Goal: Subscribe to service/newsletter

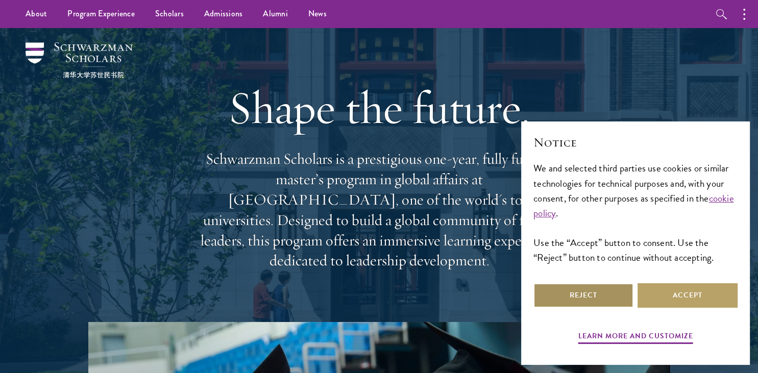
click at [621, 293] on button "Reject" at bounding box center [584, 295] width 100 height 25
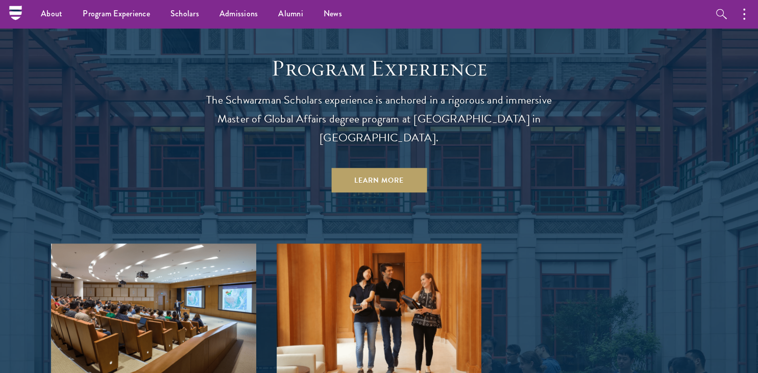
scroll to position [831, 0]
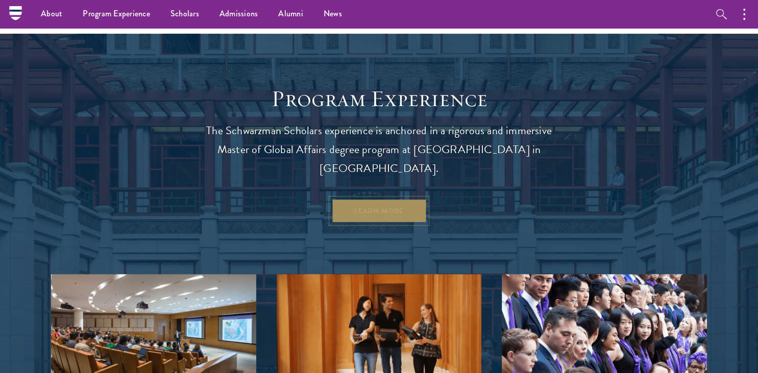
click at [382, 199] on link "Learn More" at bounding box center [379, 211] width 96 height 25
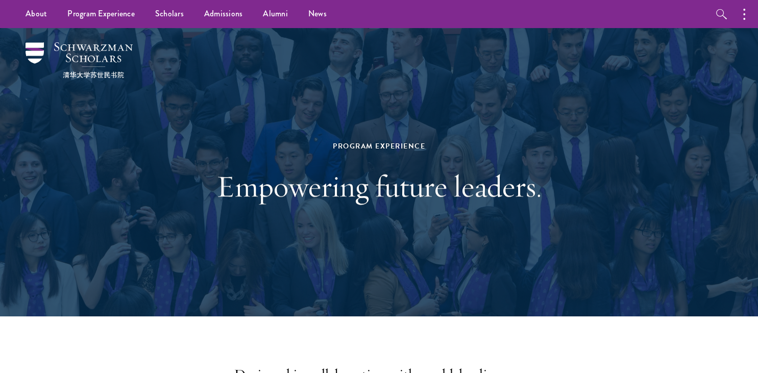
click at [164, 75] on div "Program Experience Empowering future leaders." at bounding box center [379, 172] width 656 height 289
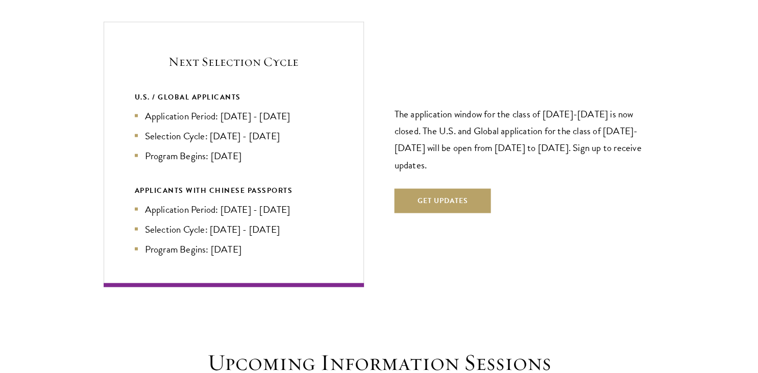
scroll to position [2200, 0]
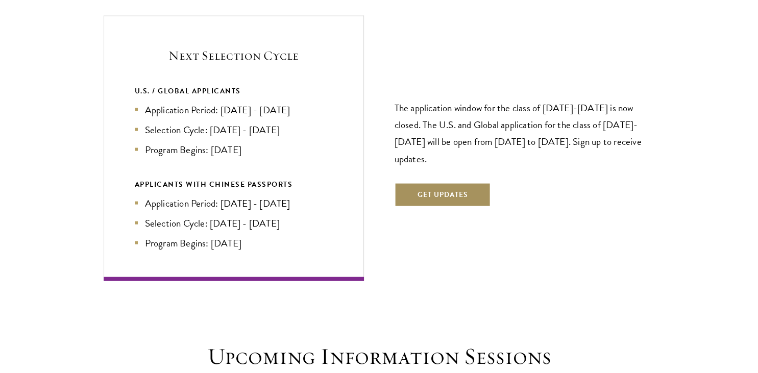
click at [474, 183] on button "Get Updates" at bounding box center [443, 195] width 97 height 25
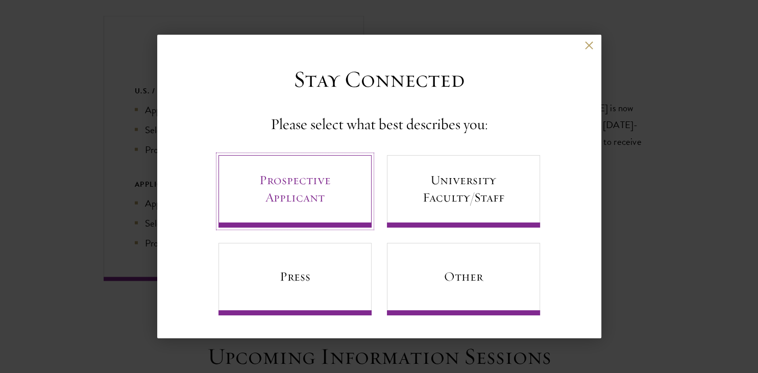
click at [324, 199] on link "Prospective Applicant" at bounding box center [295, 191] width 153 height 73
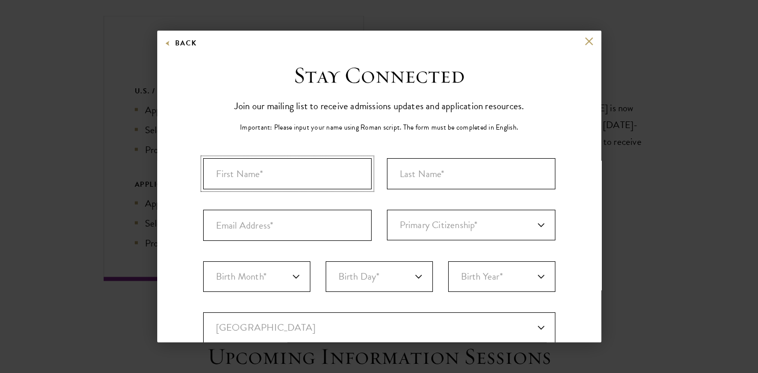
click at [312, 184] on input "First Name*" at bounding box center [287, 173] width 169 height 31
drag, startPoint x: 249, startPoint y: 171, endPoint x: 316, endPoint y: 164, distance: 66.7
click at [316, 164] on input "Amanda Opoku-Mensah" at bounding box center [287, 173] width 169 height 31
type input "Amanda"
type input "Opoku-Mensah"
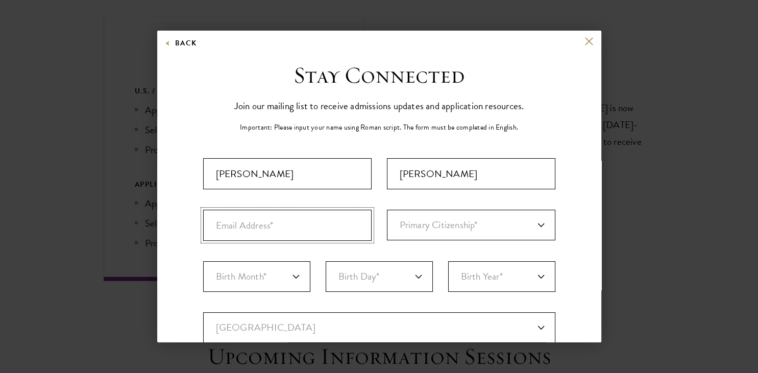
click at [207, 238] on input "Email Address*" at bounding box center [287, 225] width 169 height 31
type input "opm.amanda@gmail.com"
click at [387, 210] on select "Primary Citizenship* Afghanistan Aland Islands Albania Algeria Andorra Angola A…" at bounding box center [471, 225] width 169 height 31
select select "GH"
click option "[GEOGRAPHIC_DATA]" at bounding box center [0, 0] width 0 height 0
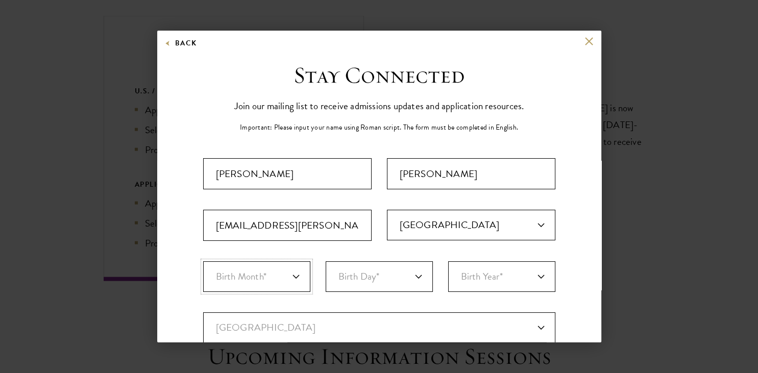
click at [203, 261] on select "Birth Month* January February March April May June July August September Octobe…" at bounding box center [256, 276] width 107 height 31
select select "03"
click option "March" at bounding box center [0, 0] width 0 height 0
click at [326, 261] on select "Birth Day* 1 2 3 4 5 6 7 8 9 10 11 12 13 14 15 16 17 18 19 20 21 22 23 24 25 26…" at bounding box center [379, 276] width 107 height 31
select select "14"
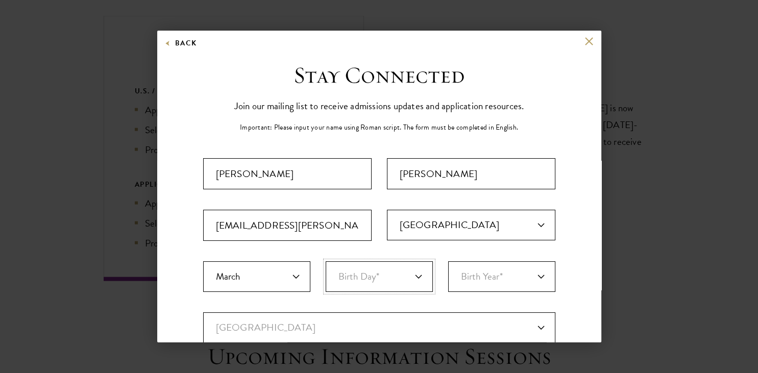
click option "14" at bounding box center [0, 0] width 0 height 0
click at [448, 261] on select "Birth Year* 2025 2024 2023 2022 2021 2020 2019 2018 2017 2016 2015 2014 2013 20…" at bounding box center [501, 276] width 107 height 31
select select "2000"
click option "2000" at bounding box center [0, 0] width 0 height 0
click at [569, 248] on div "Stay Connected Please select what best describes you: Prospective Applicant Uni…" at bounding box center [379, 351] width 444 height 580
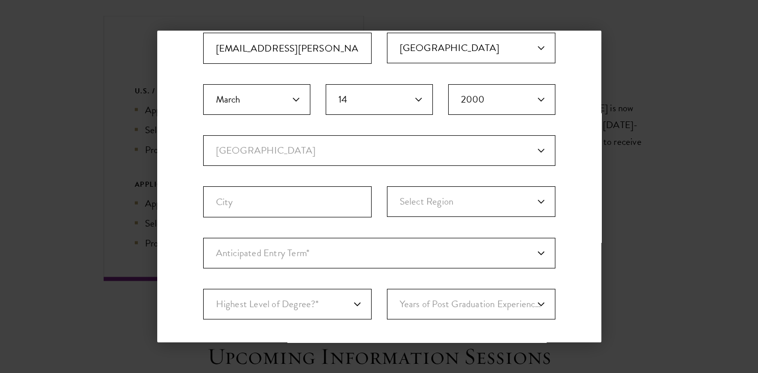
scroll to position [178, 0]
click at [203, 135] on select "Current Country Afghanistan Aland Islands Albania Algeria Andorra Angola Anguil…" at bounding box center [379, 150] width 352 height 31
select select "GH"
click option "[GEOGRAPHIC_DATA]" at bounding box center [0, 0] width 0 height 0
select select
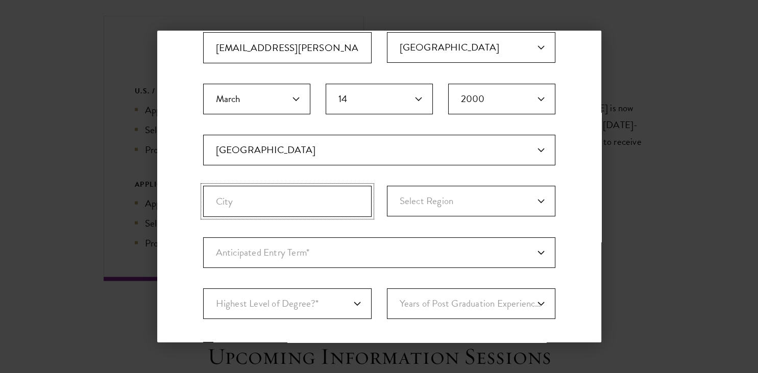
click at [309, 186] on input "City" at bounding box center [287, 201] width 169 height 31
type input "Accra"
click at [387, 186] on select "Select Region Ashanti Brong-Ahafo Central Eastern Greater Accra Northern Upper …" at bounding box center [471, 201] width 169 height 31
select select "Greater Accra"
click option "Greater Accra" at bounding box center [0, 0] width 0 height 0
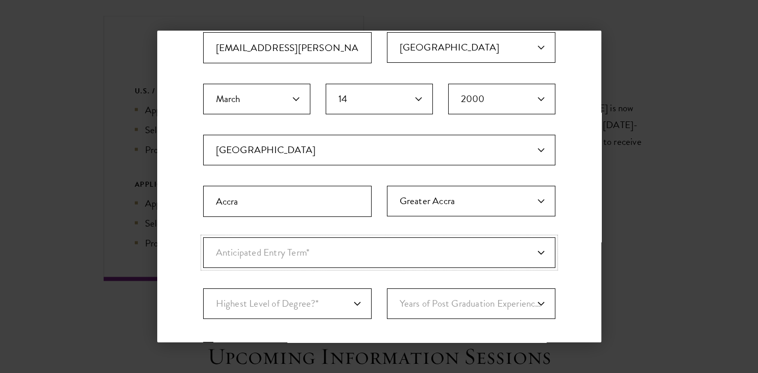
click at [203, 237] on select "Anticipated Entry Term* Just Exploring" at bounding box center [379, 252] width 352 height 31
click at [293, 246] on select "Anticipated Entry Term* Just Exploring" at bounding box center [379, 252] width 352 height 31
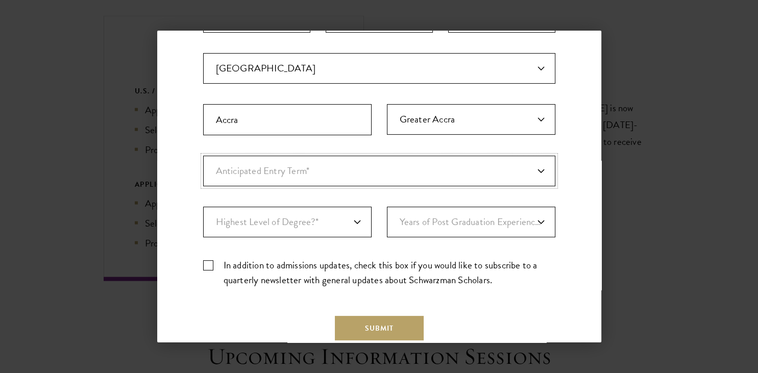
scroll to position [267, 0]
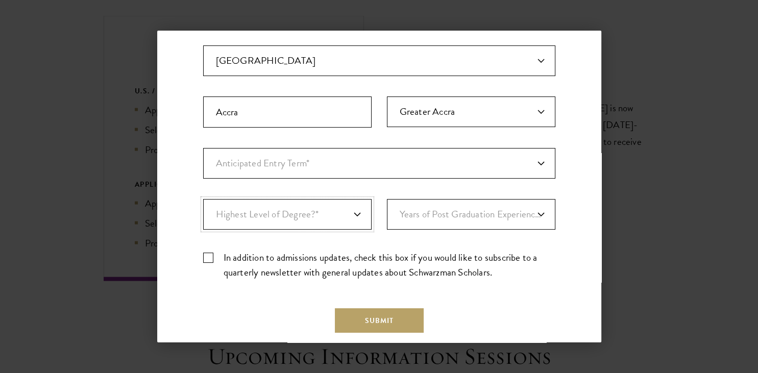
click at [203, 199] on select "Highest Level of Degree?* PHD Bachelor's Master's Current Undergraduate Student" at bounding box center [287, 214] width 169 height 31
select select "baef124f-e103-44b1-8ca6-5d0669438e44"
click option "Bachelor's" at bounding box center [0, 0] width 0 height 0
click at [387, 199] on select "Years of Post Graduation Experience?* 1 2 3 4 5 6 7 8 9 10" at bounding box center [471, 214] width 169 height 31
click option "3" at bounding box center [0, 0] width 0 height 0
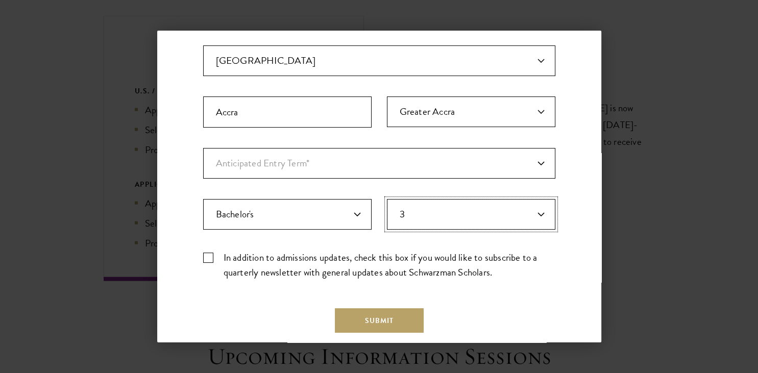
click at [387, 199] on select "Years of Post Graduation Experience?* 1 2 3 4 5 6 7 8 9 10" at bounding box center [471, 214] width 169 height 31
select select "2"
click option "2" at bounding box center [0, 0] width 0 height 0
click at [225, 263] on label "In addition to admissions updates, check this box if you would like to subscrib…" at bounding box center [379, 265] width 352 height 30
click at [225, 257] on input "In addition to admissions updates, check this box if you would like to subscrib…" at bounding box center [379, 253] width 352 height 7
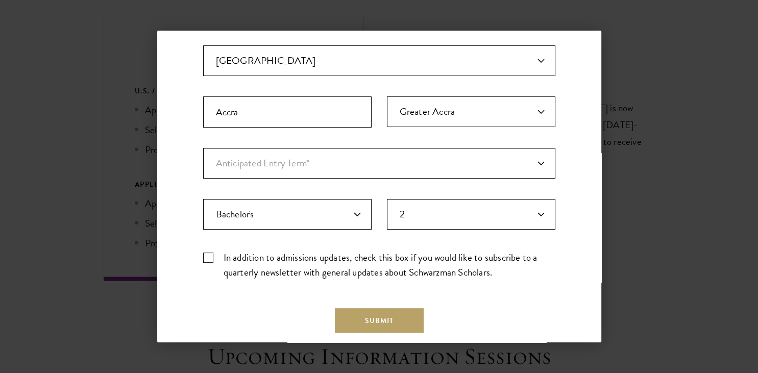
checkbox input "true"
click at [203, 148] on select "Anticipated Entry Term* Just Exploring" at bounding box center [379, 163] width 352 height 31
click option "Anticipated Entry Term*" at bounding box center [0, 0] width 0 height 0
click at [381, 326] on button "Submit" at bounding box center [379, 320] width 89 height 25
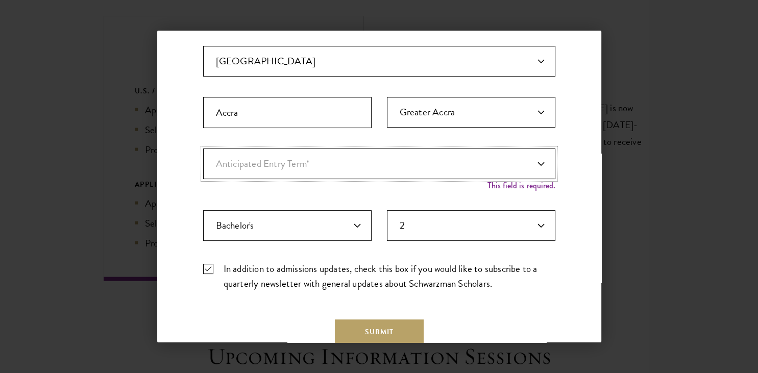
click at [203, 149] on select "Anticipated Entry Term* Just Exploring" at bounding box center [379, 164] width 352 height 31
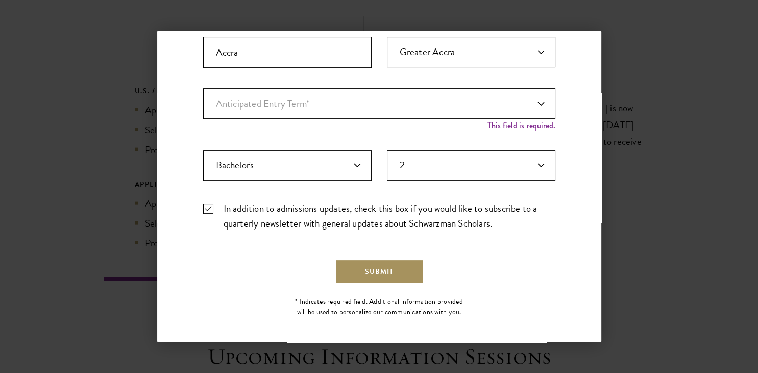
scroll to position [330, 0]
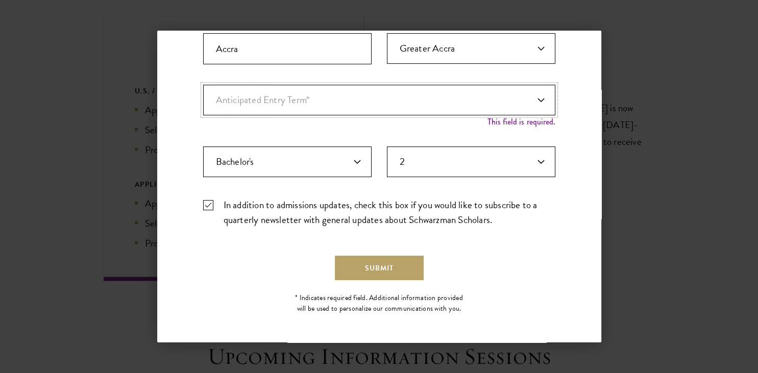
click at [203, 85] on select "Anticipated Entry Term* Just Exploring" at bounding box center [379, 100] width 352 height 31
click option "Anticipated Entry Term*" at bounding box center [0, 0] width 0 height 0
click at [203, 85] on select "Anticipated Entry Term* Just Exploring" at bounding box center [379, 100] width 352 height 31
select select "a6790467-ebe7-4045-a56a-66c1cae98076"
click option "Just Exploring" at bounding box center [0, 0] width 0 height 0
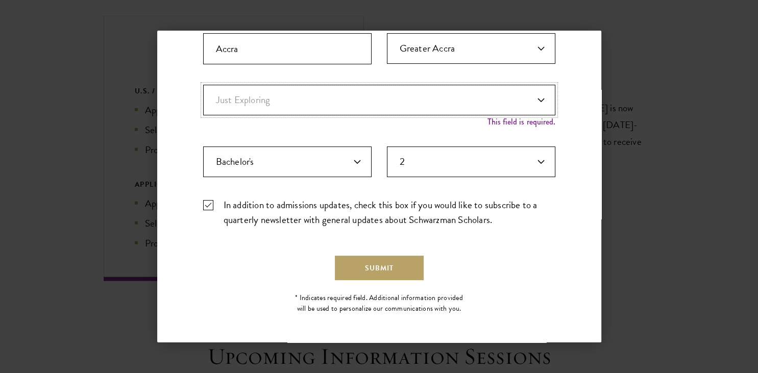
scroll to position [320, 0]
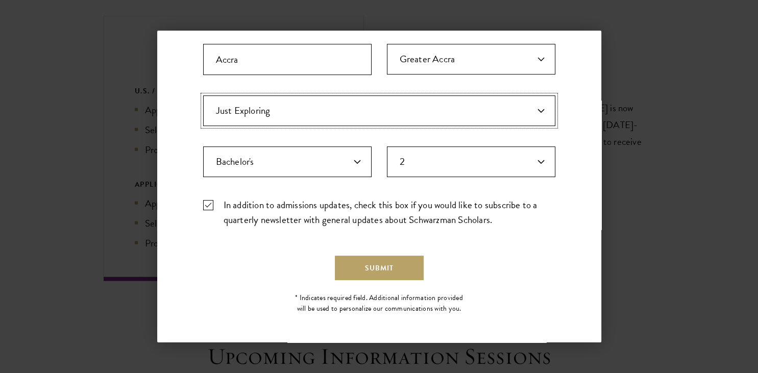
click at [203, 96] on select "Anticipated Entry Term* Just Exploring" at bounding box center [379, 111] width 352 height 31
click option "Anticipated Entry Term*" at bounding box center [0, 0] width 0 height 0
click at [385, 266] on button "Submit" at bounding box center [379, 268] width 89 height 25
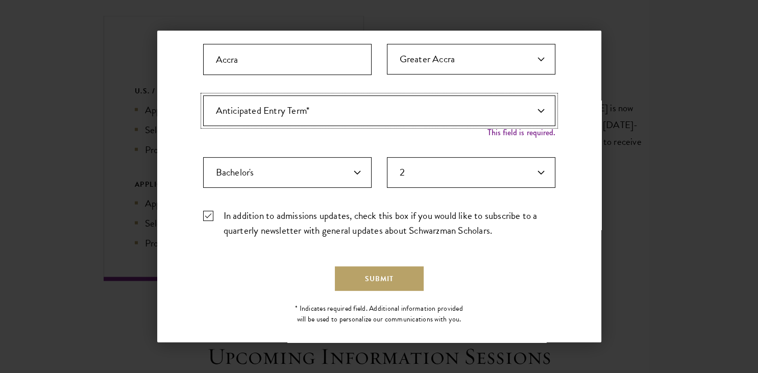
click at [203, 96] on select "Anticipated Entry Term* Just Exploring" at bounding box center [379, 111] width 352 height 31
select select "a6790467-ebe7-4045-a56a-66c1cae98076"
click option "Just Exploring" at bounding box center [0, 0] width 0 height 0
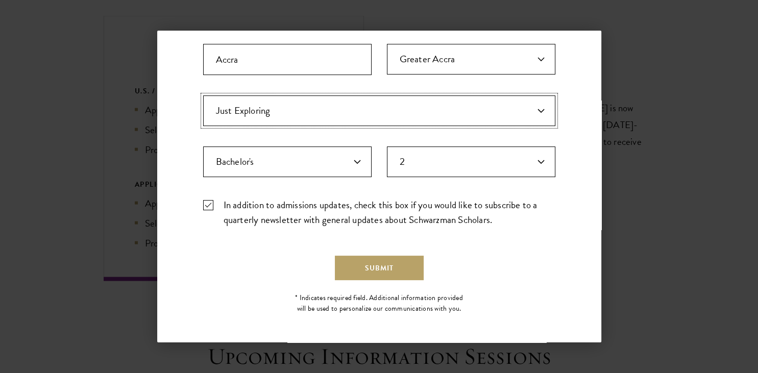
click at [203, 96] on select "Anticipated Entry Term* Just Exploring" at bounding box center [379, 111] width 352 height 31
click option "Just Exploring" at bounding box center [0, 0] width 0 height 0
click at [381, 265] on button "Submit" at bounding box center [379, 268] width 89 height 25
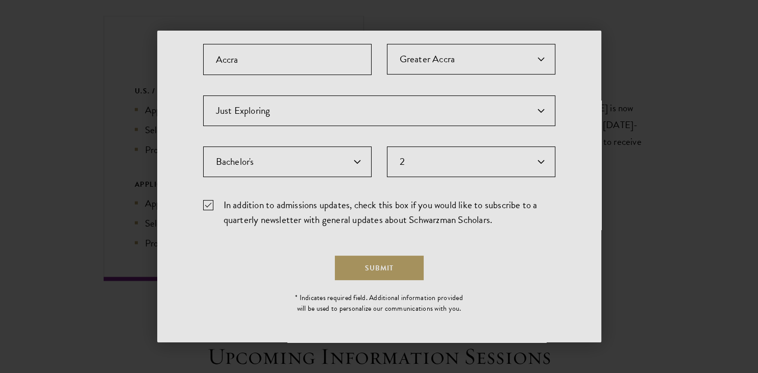
click at [600, 156] on div at bounding box center [379, 186] width 758 height 373
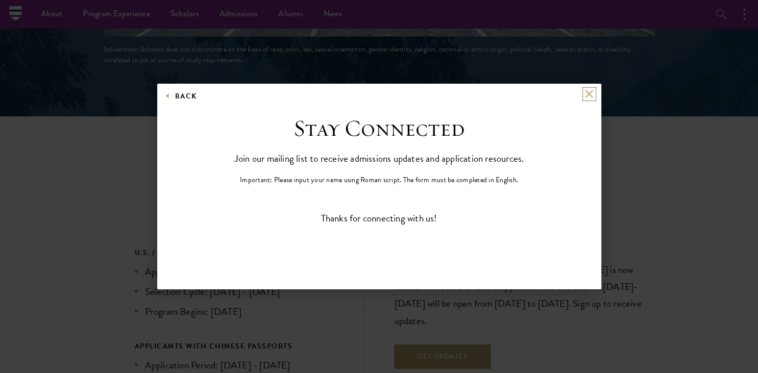
click at [587, 95] on button at bounding box center [589, 94] width 9 height 9
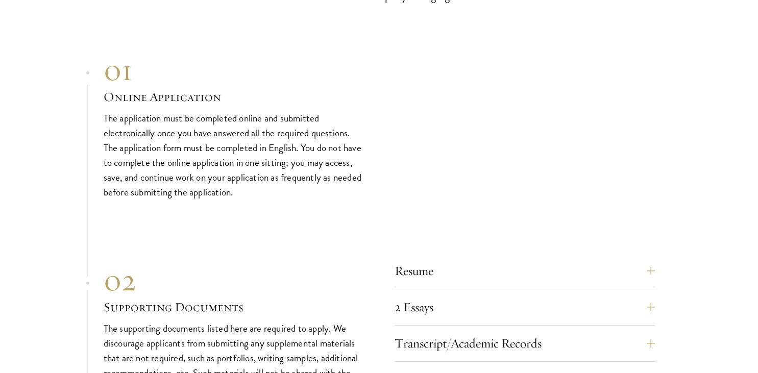
scroll to position [3023, 0]
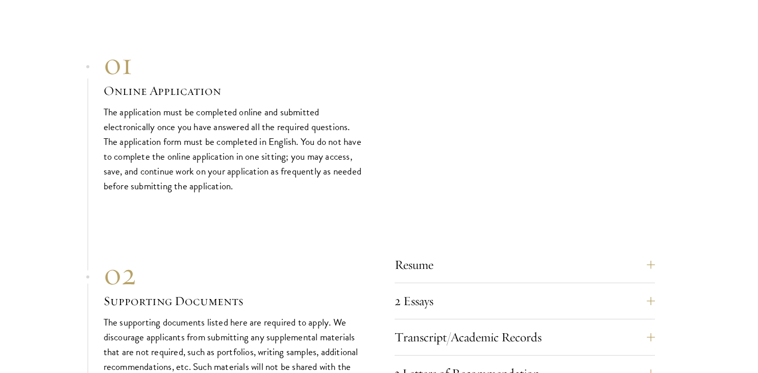
click at [647, 159] on div "01 Online Application 01 Online Application The application must be completed o…" at bounding box center [380, 119] width 552 height 148
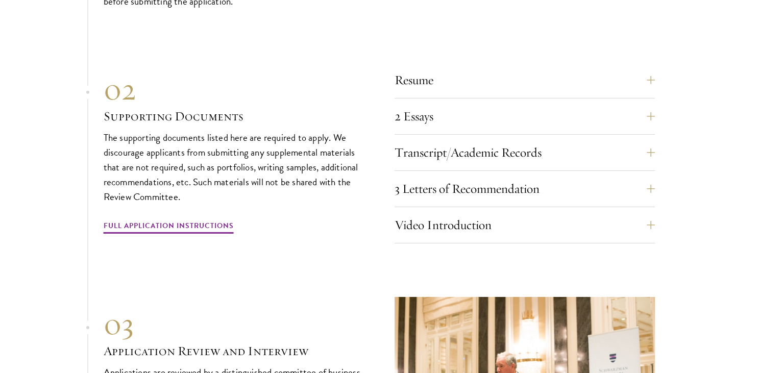
scroll to position [3212, 0]
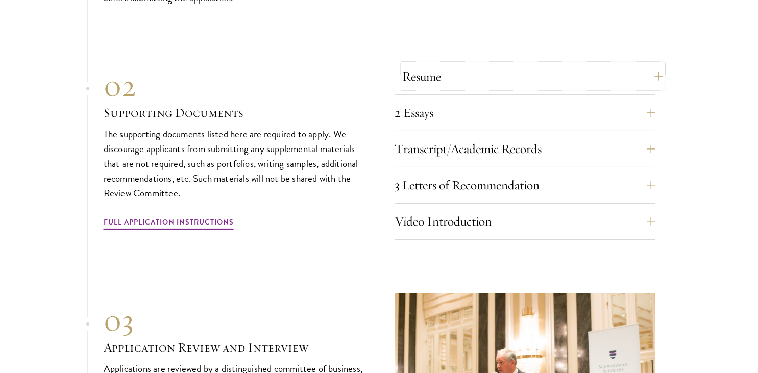
click at [646, 64] on button "Resume" at bounding box center [532, 76] width 260 height 25
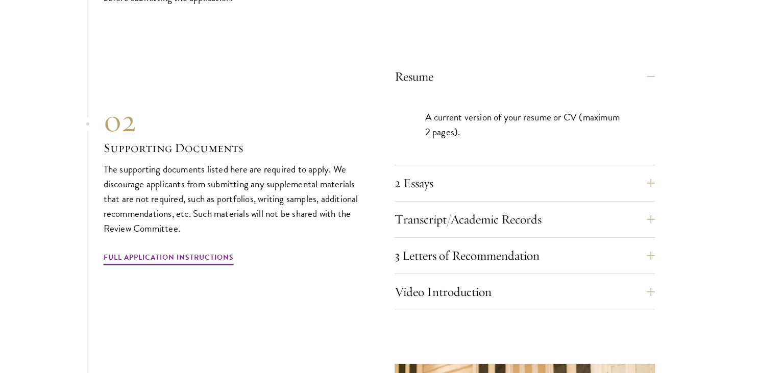
click at [659, 159] on section "01 Online Application 01 Online Application The application must be completed o…" at bounding box center [379, 208] width 758 height 703
click at [653, 171] on button "2 Essays" at bounding box center [532, 183] width 260 height 25
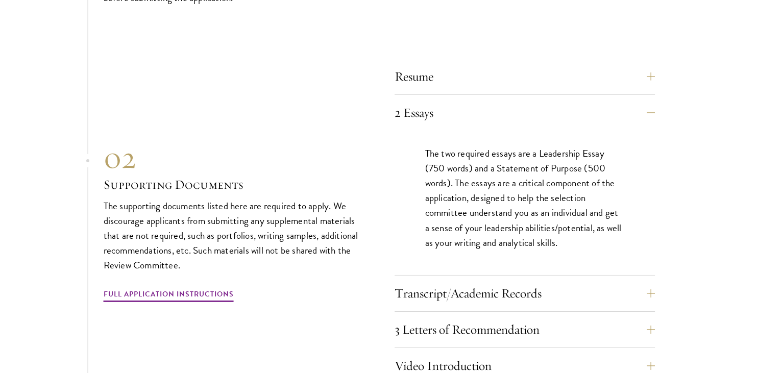
click at [657, 276] on section "01 Online Application 01 Online Application The application must be completed o…" at bounding box center [379, 245] width 758 height 777
click at [656, 273] on section "01 Online Application 01 Online Application The application must be completed o…" at bounding box center [379, 245] width 758 height 777
click at [651, 281] on button "Transcript/Academic Records" at bounding box center [532, 293] width 260 height 25
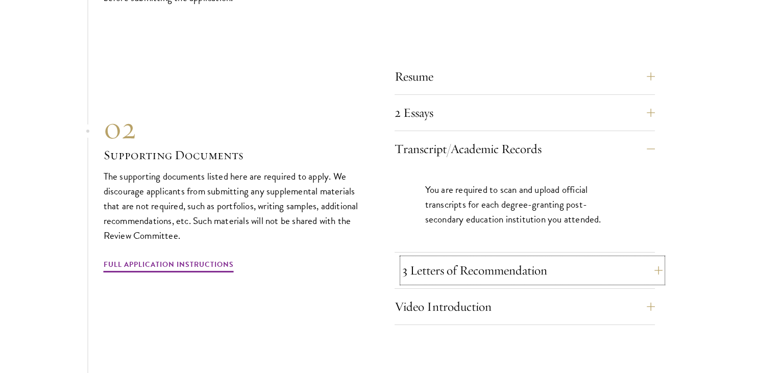
click at [649, 258] on button "3 Letters of Recommendation" at bounding box center [532, 270] width 260 height 25
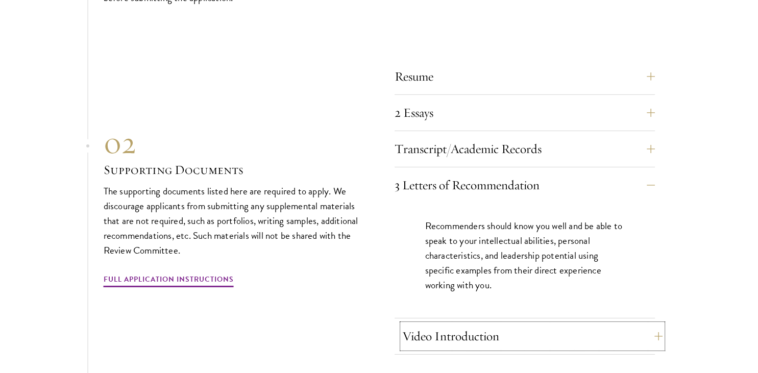
click at [657, 324] on button "Video Introduction" at bounding box center [532, 336] width 260 height 25
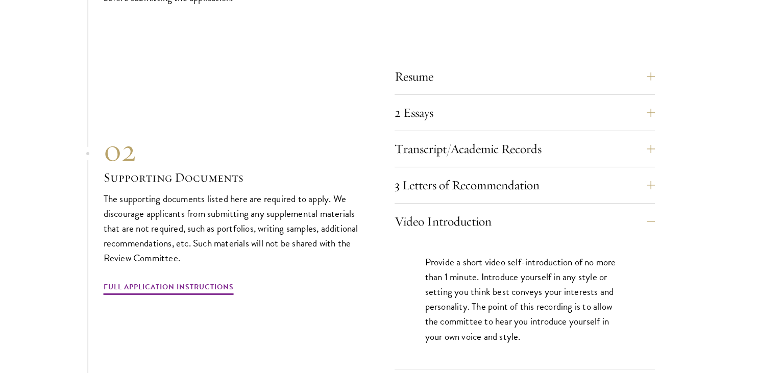
click at [698, 279] on section "01 Online Application 01 Online Application The application must be completed o…" at bounding box center [379, 238] width 758 height 762
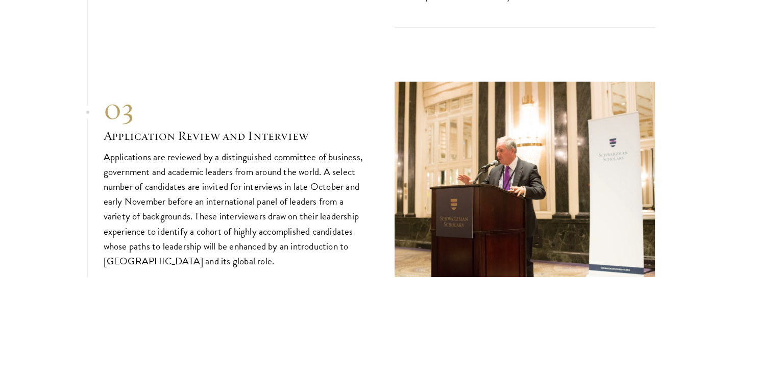
scroll to position [3616, 0]
